Goal: Obtain resource: Obtain resource

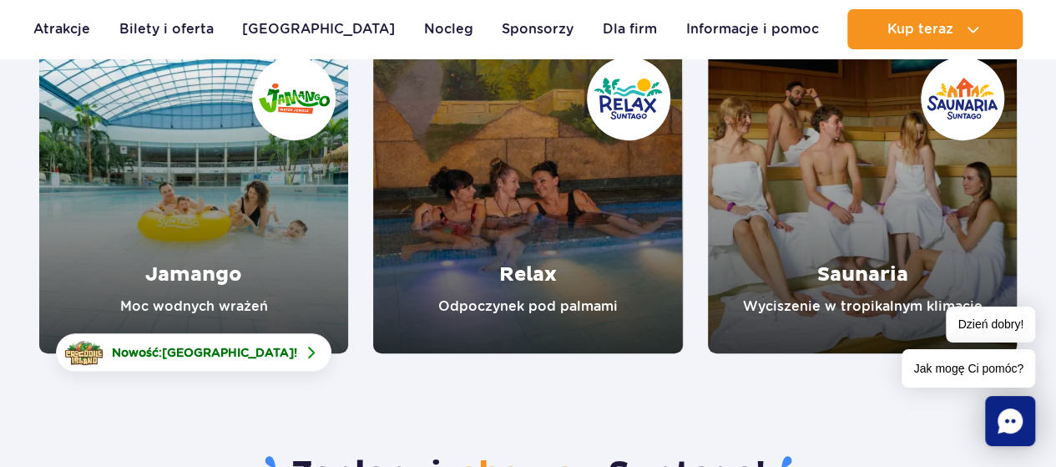
scroll to position [250, 0]
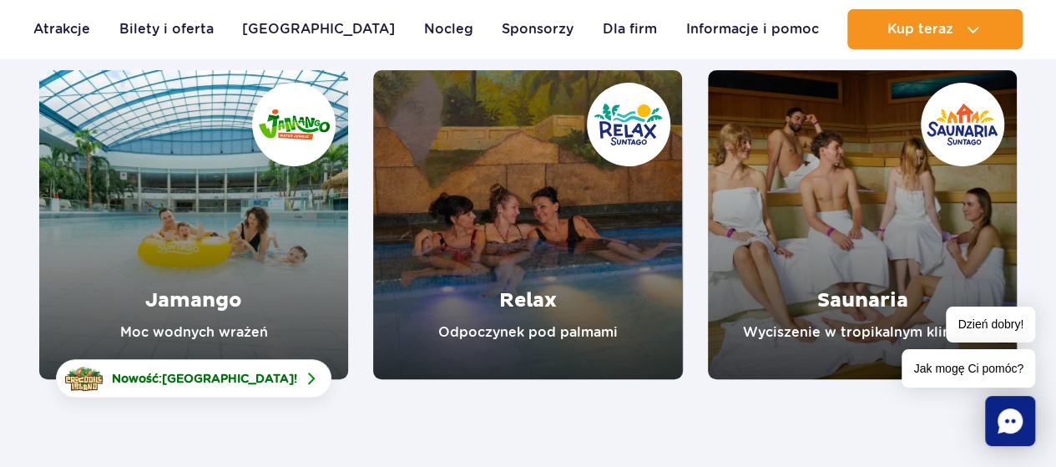
click at [509, 221] on link "Relax" at bounding box center [527, 224] width 309 height 309
click at [213, 300] on link "Jamango" at bounding box center [193, 224] width 309 height 309
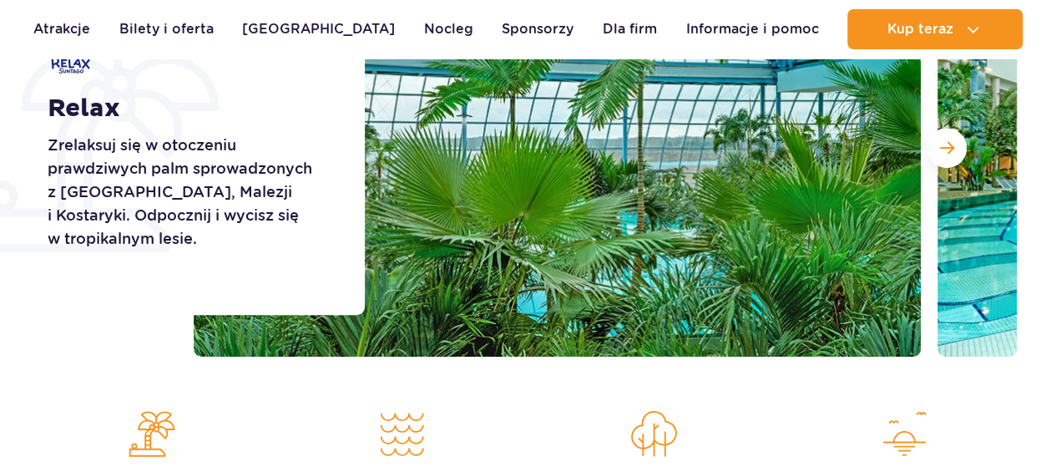
scroll to position [334, 0]
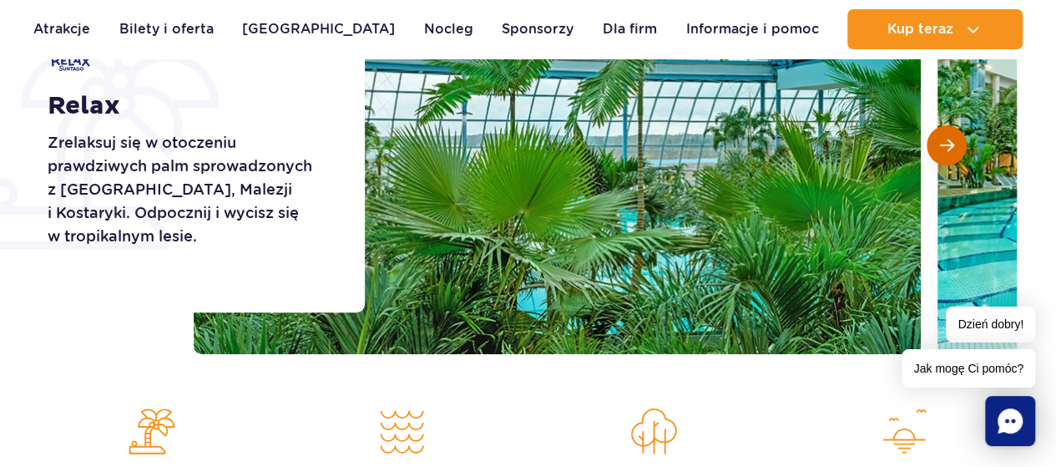
click at [946, 138] on span "Następny slajd" at bounding box center [947, 145] width 14 height 15
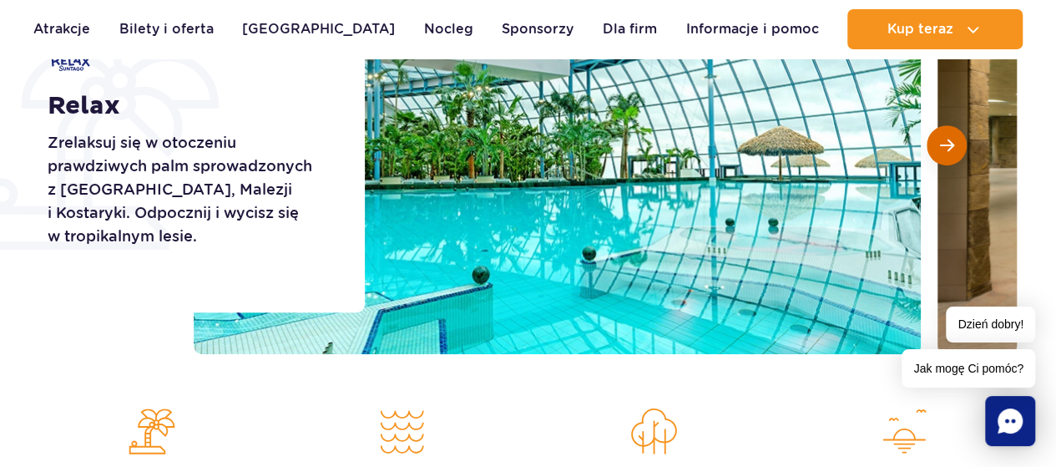
click at [943, 143] on span "Następny slajd" at bounding box center [947, 145] width 14 height 15
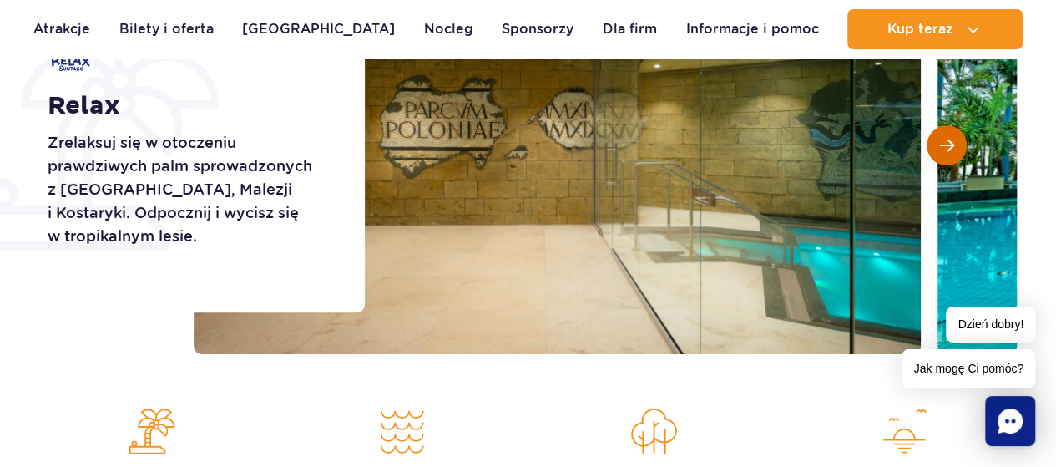
click at [943, 143] on span "Następny slajd" at bounding box center [947, 145] width 14 height 15
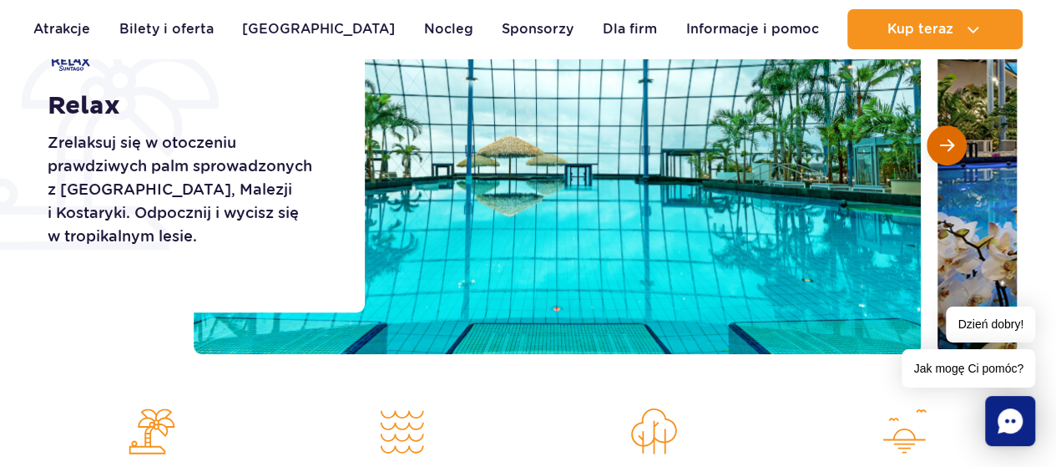
click at [943, 143] on span "Następny slajd" at bounding box center [947, 145] width 14 height 15
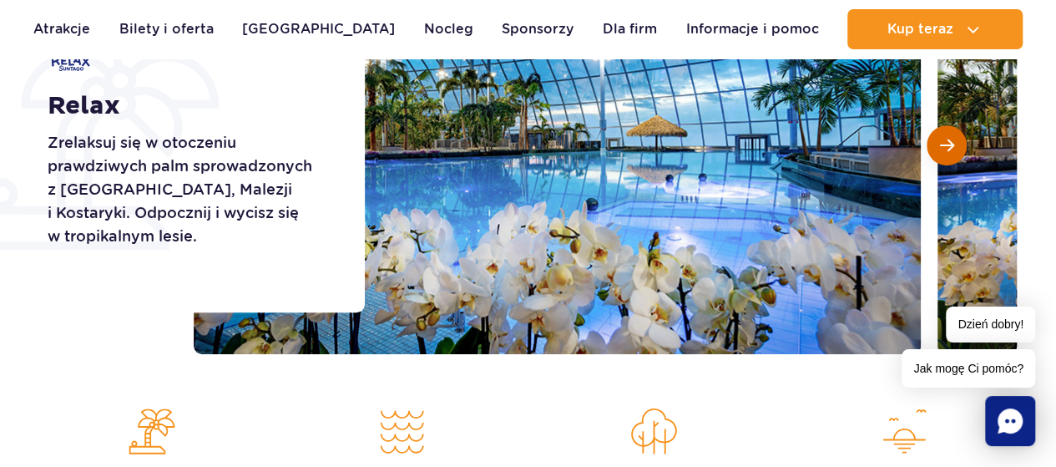
click at [943, 143] on span "Następny slajd" at bounding box center [947, 145] width 14 height 15
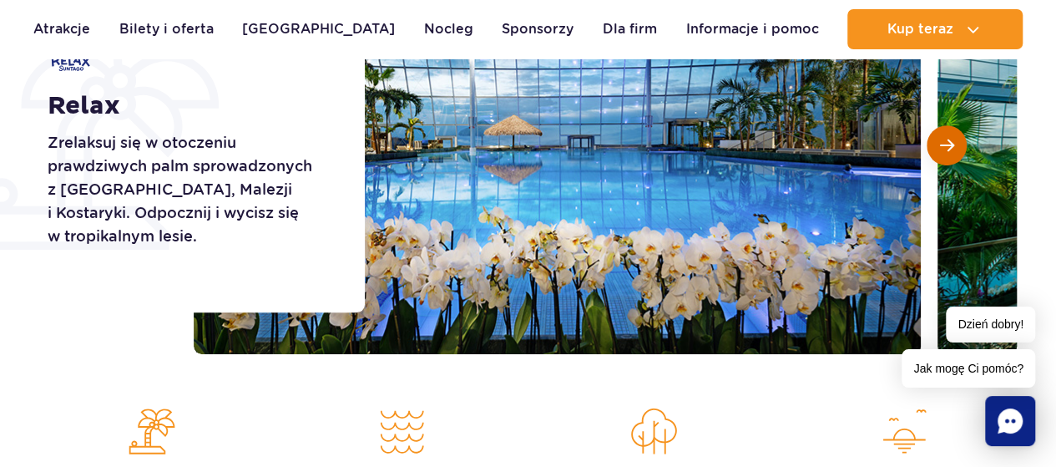
click at [943, 143] on span "Następny slajd" at bounding box center [947, 145] width 14 height 15
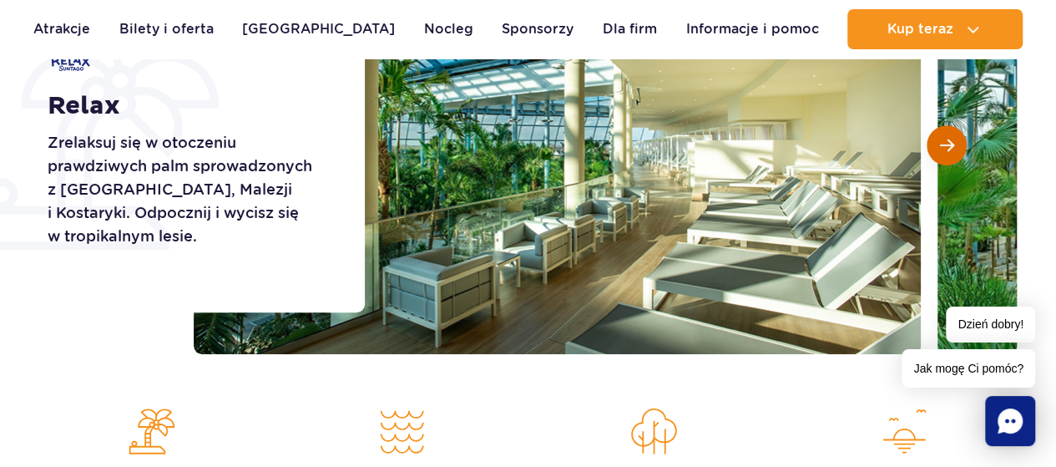
click at [943, 143] on span "Następny slajd" at bounding box center [947, 145] width 14 height 15
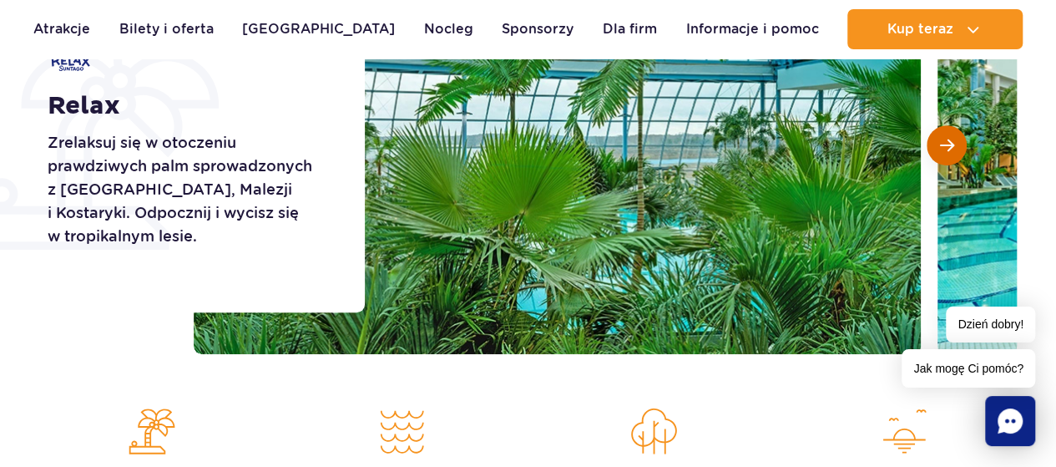
click at [943, 143] on span "Następny slajd" at bounding box center [947, 145] width 14 height 15
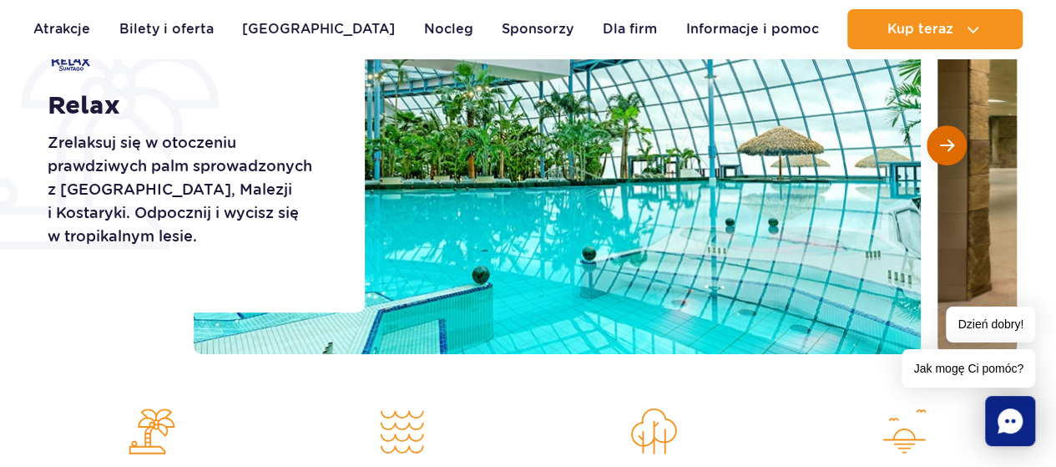
click at [943, 143] on span "Następny slajd" at bounding box center [947, 145] width 14 height 15
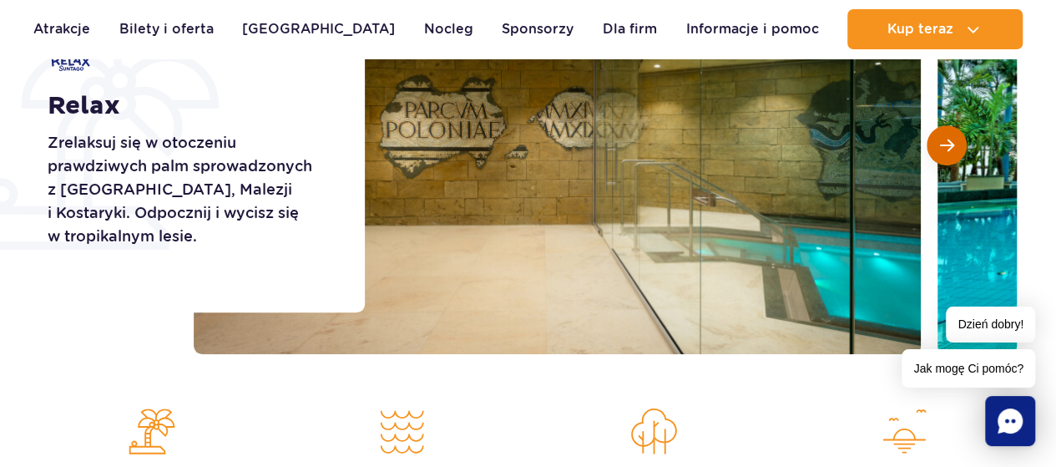
click at [943, 143] on span "Następny slajd" at bounding box center [947, 145] width 14 height 15
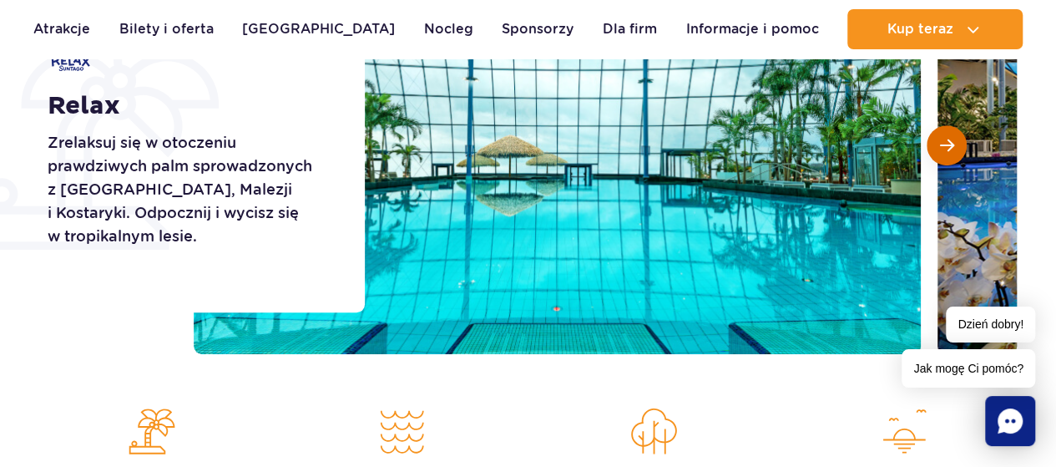
click at [943, 143] on span "Następny slajd" at bounding box center [947, 145] width 14 height 15
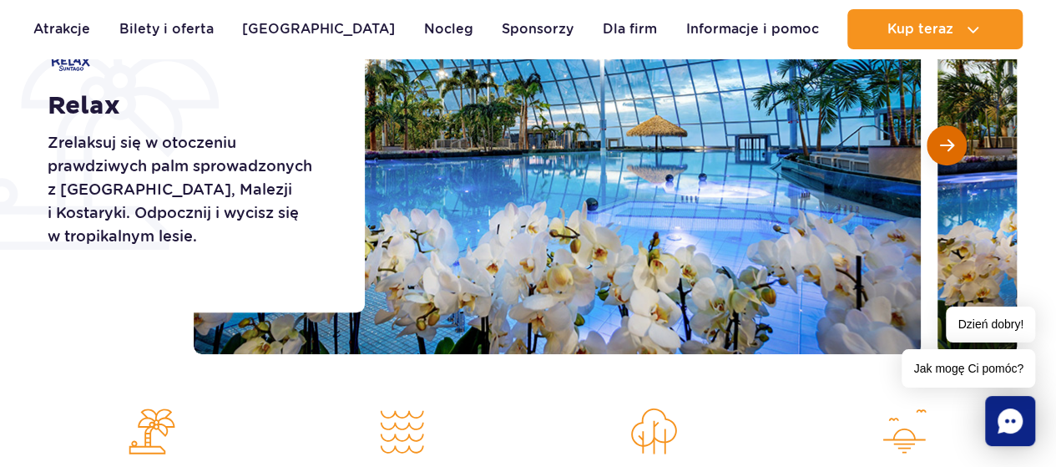
click at [943, 143] on span "Następny slajd" at bounding box center [947, 145] width 14 height 15
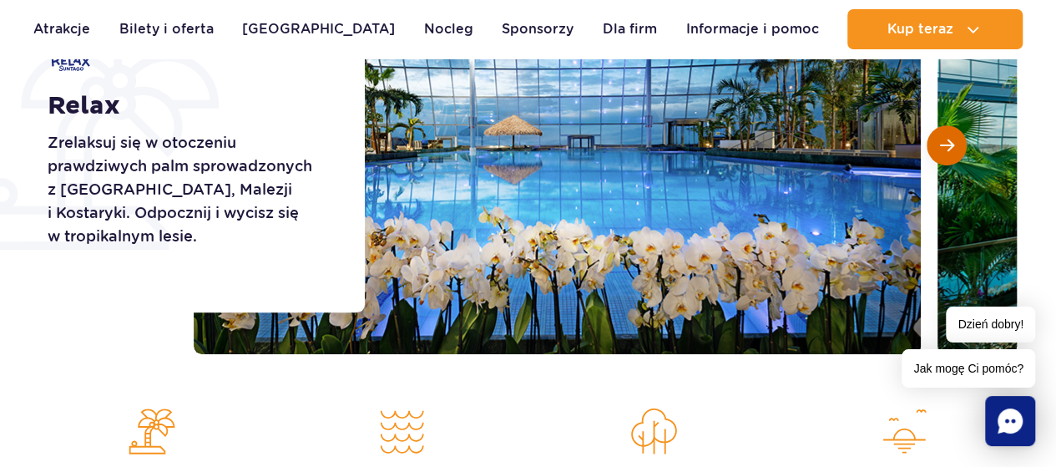
click at [943, 143] on span "Następny slajd" at bounding box center [947, 145] width 14 height 15
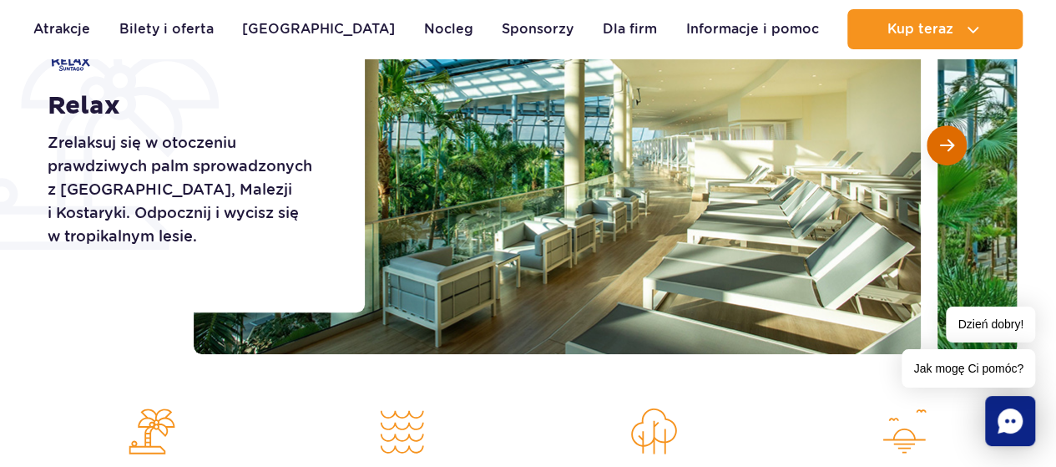
click at [943, 143] on span "Następny slajd" at bounding box center [947, 145] width 14 height 15
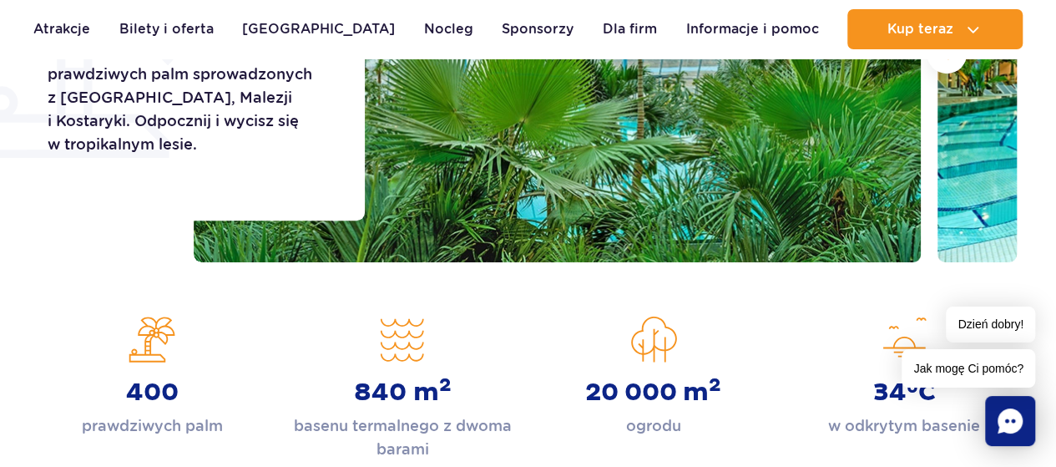
scroll to position [417, 0]
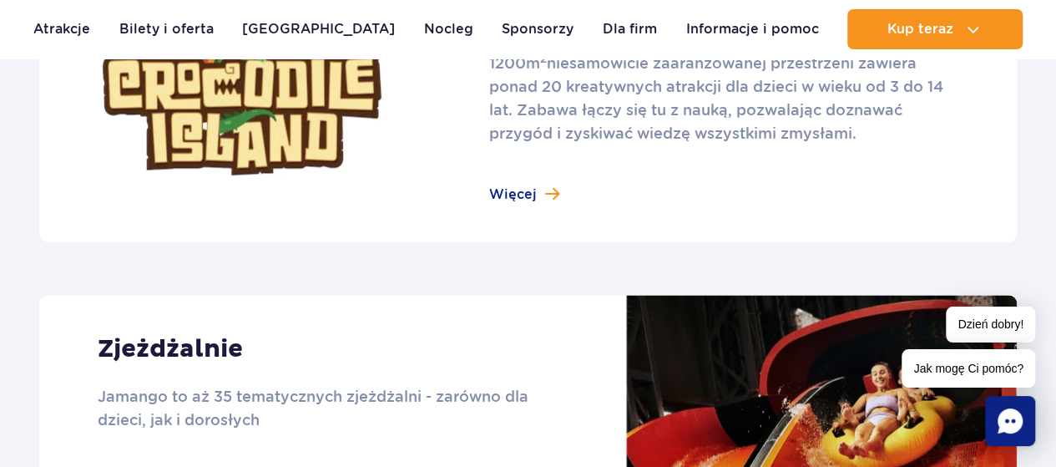
scroll to position [1085, 0]
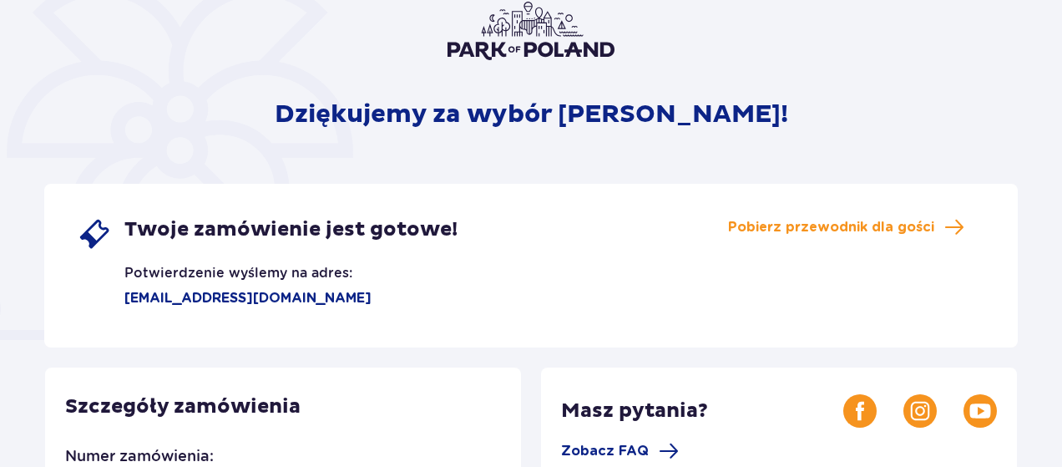
scroll to position [250, 0]
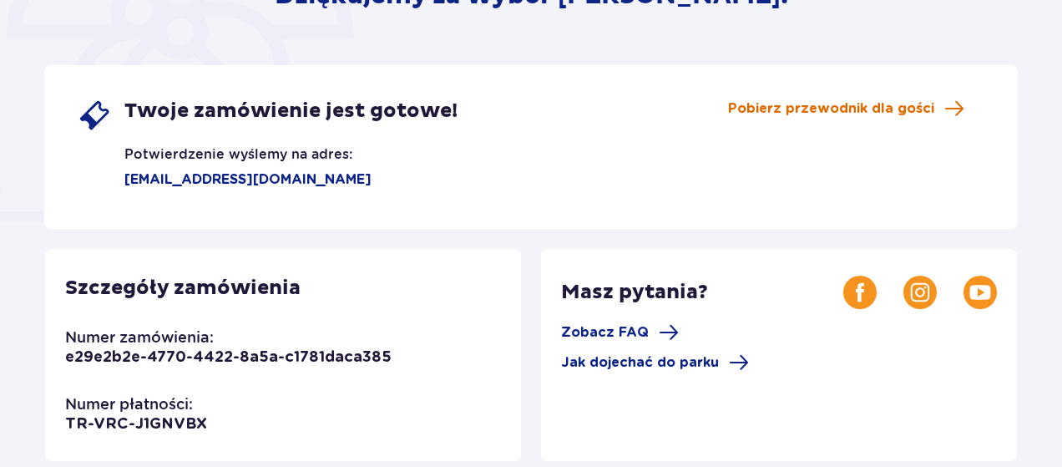
click at [815, 105] on span "Pobierz przewodnik dla gości" at bounding box center [831, 108] width 206 height 18
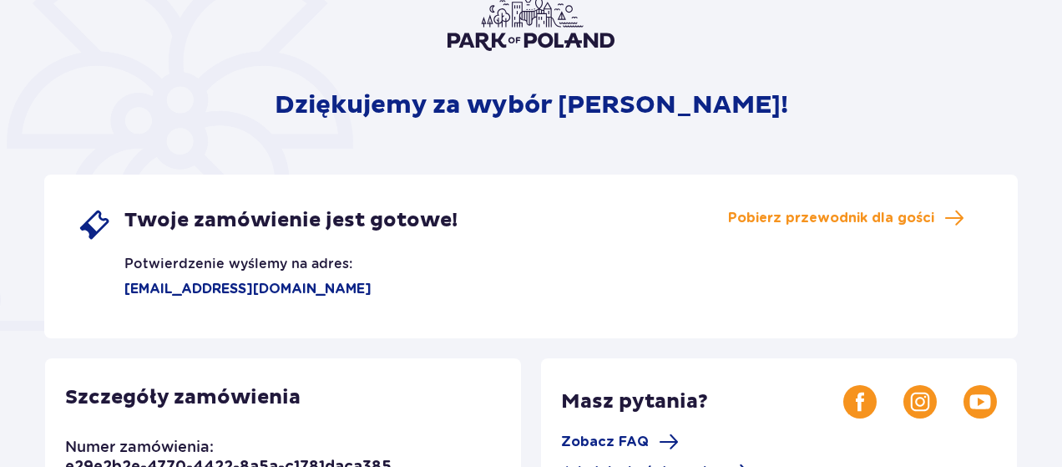
scroll to position [0, 0]
